Goal: Information Seeking & Learning: Learn about a topic

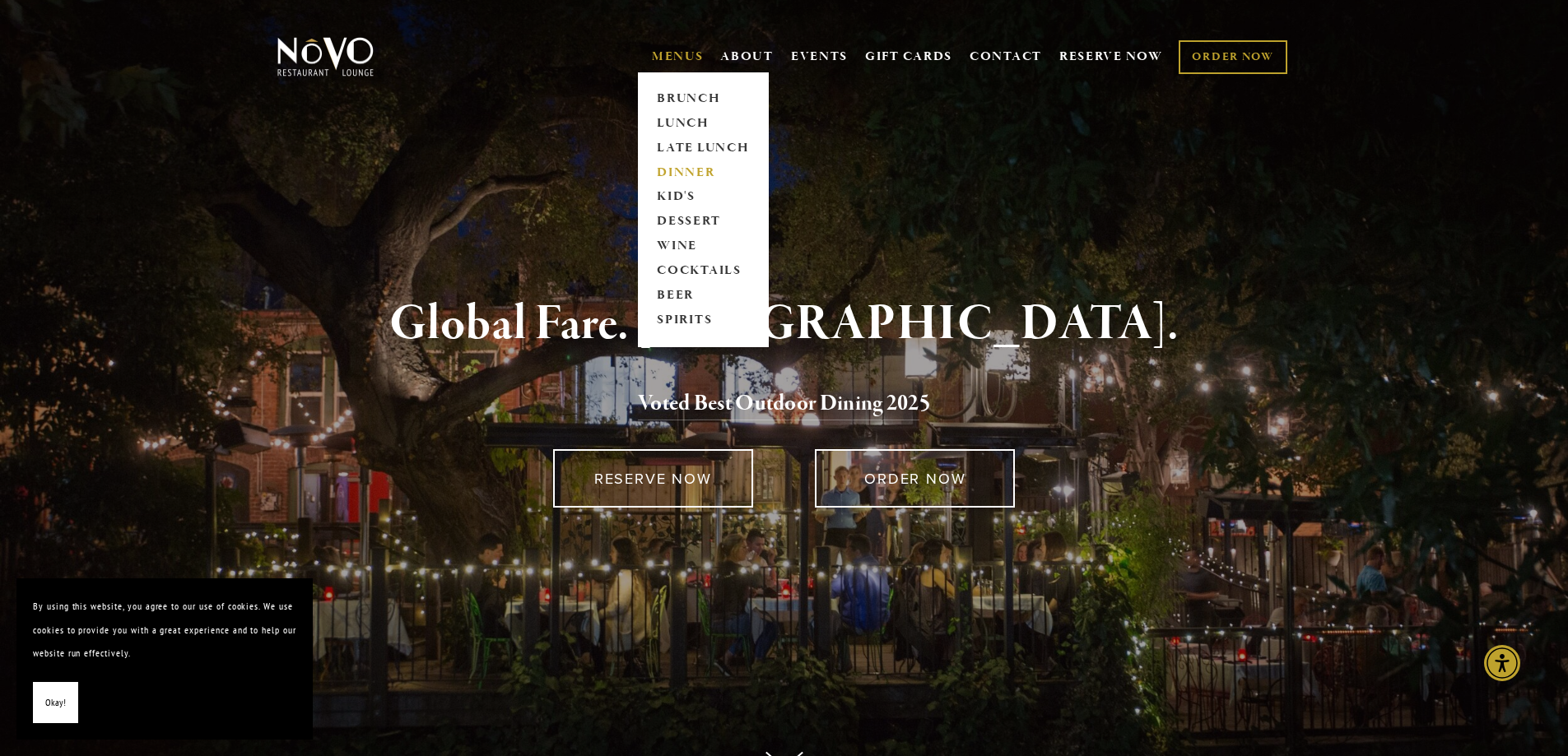
click at [684, 168] on link "DINNER" at bounding box center [703, 173] width 103 height 25
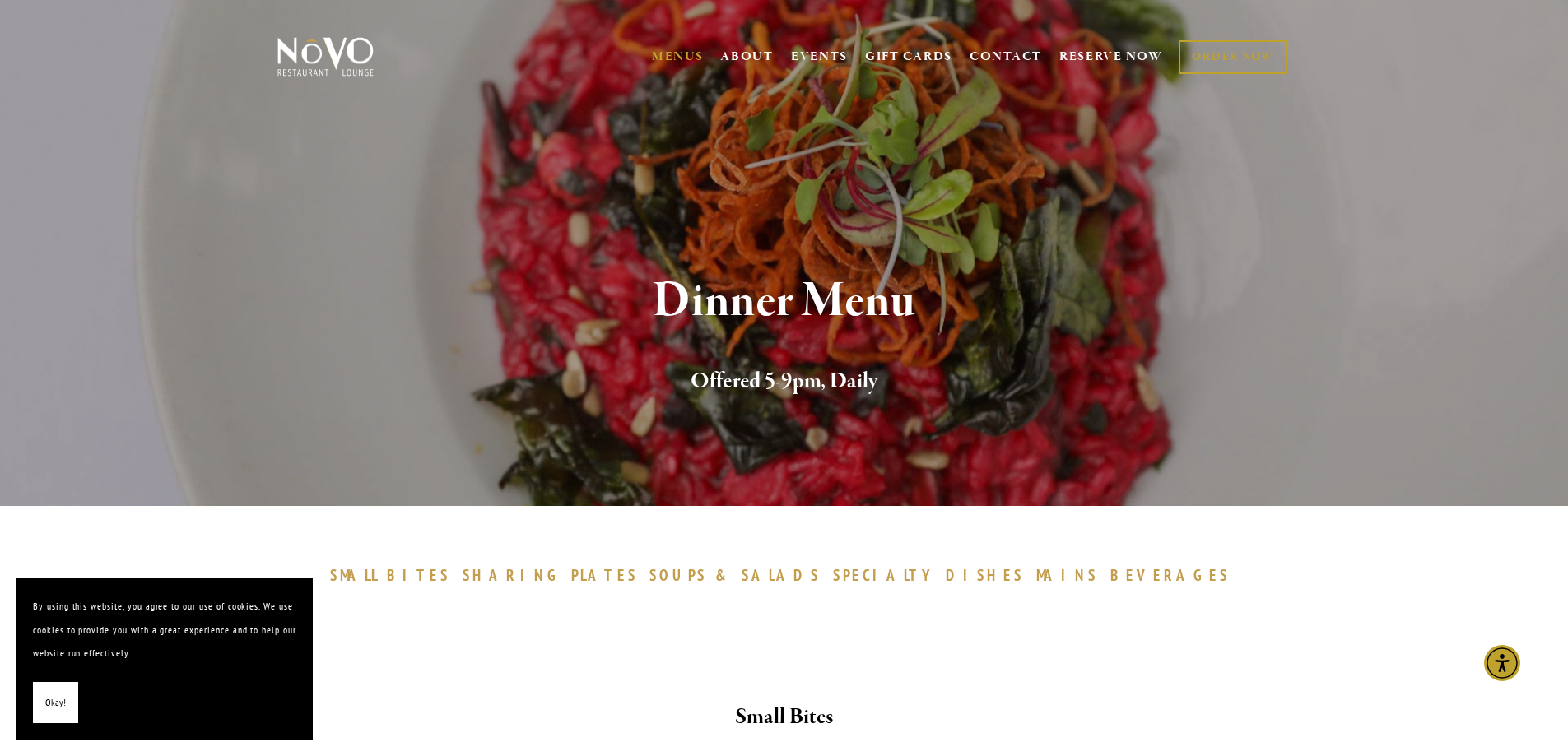
drag, startPoint x: 0, startPoint y: 0, endPoint x: 1112, endPoint y: 513, distance: 1224.6
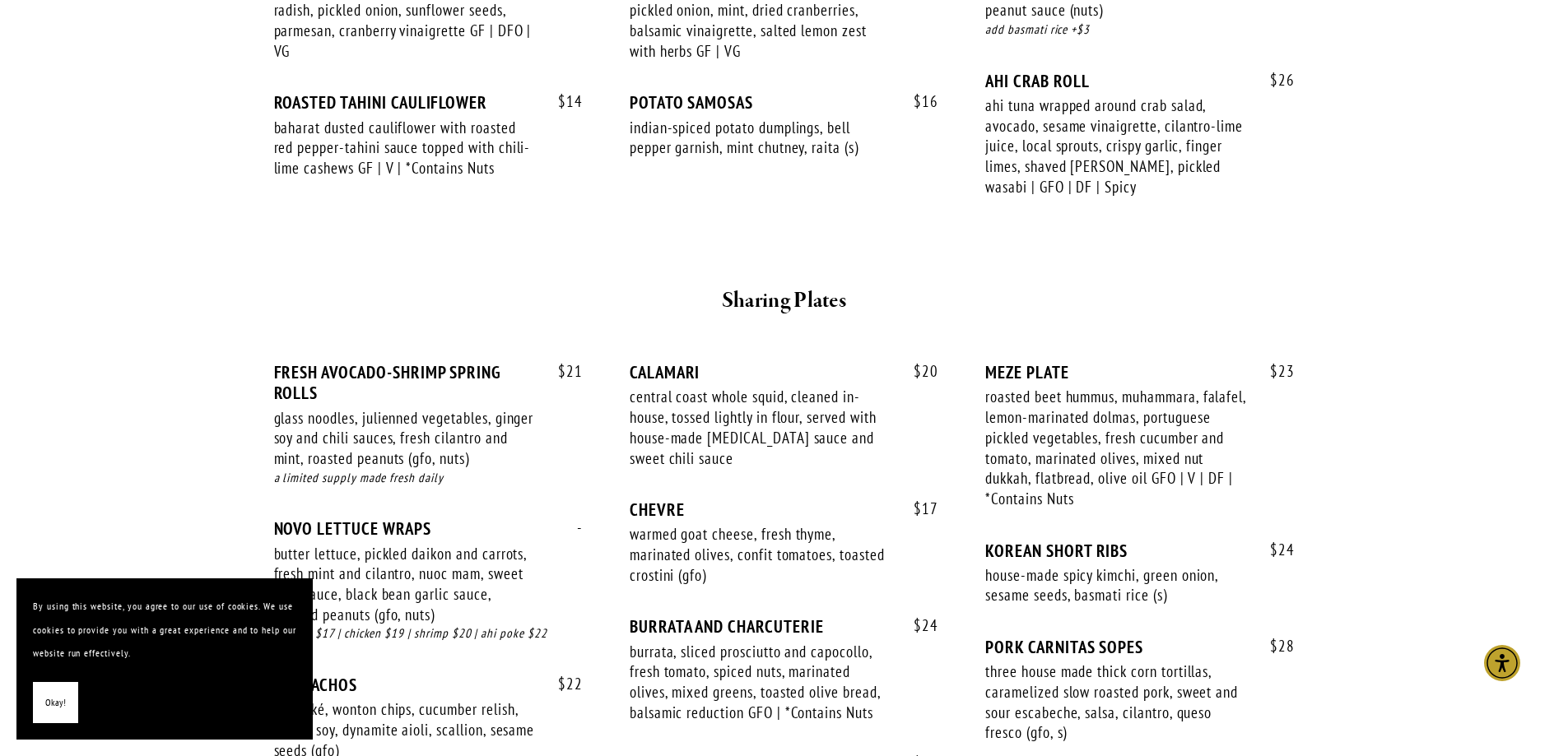
scroll to position [988, 0]
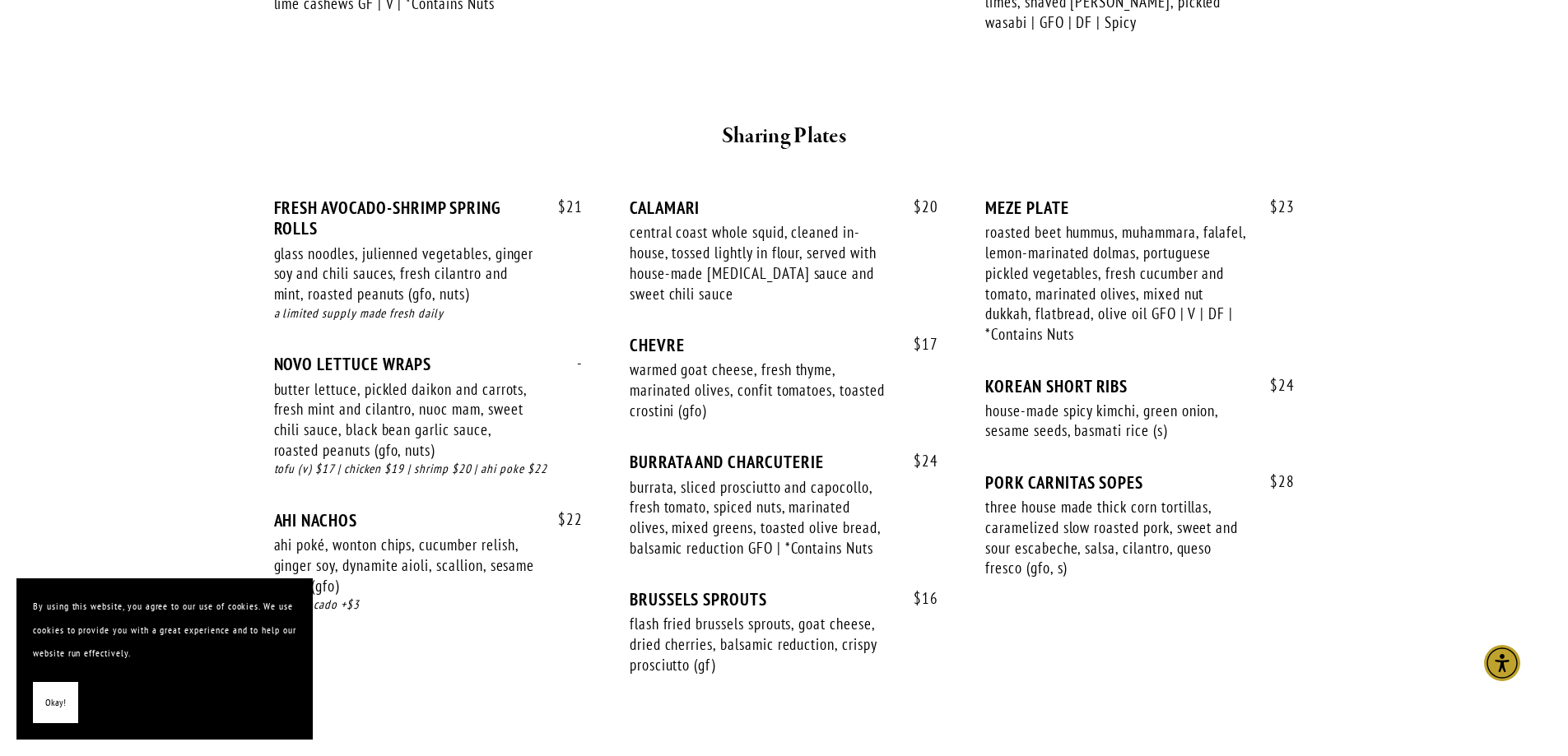
drag, startPoint x: 1427, startPoint y: 319, endPoint x: 1456, endPoint y: 270, distance: 56.9
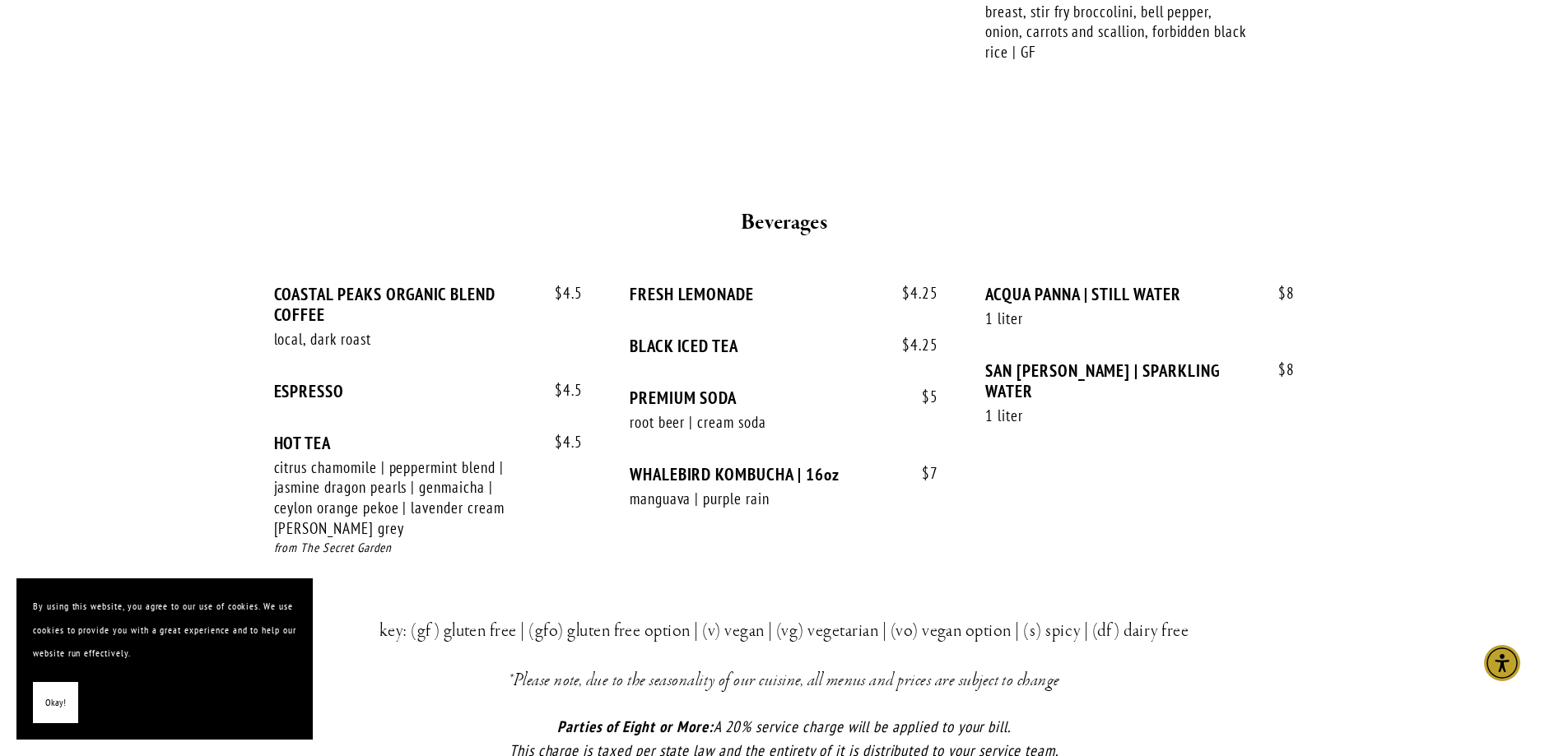
scroll to position [2797, 0]
